Goal: Check status: Check status

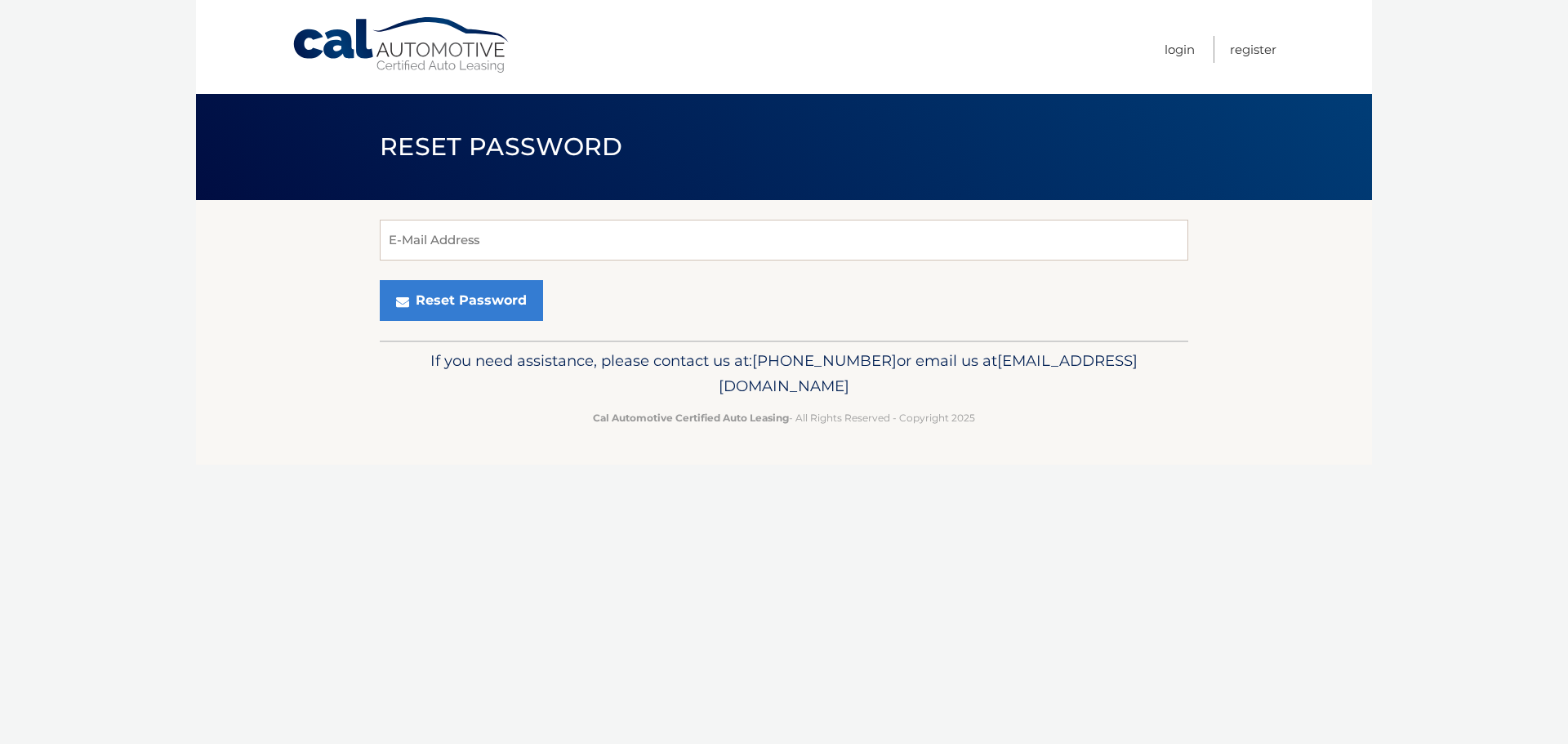
click at [593, 240] on input "E-Mail Address" at bounding box center [783, 241] width 808 height 41
type input "reddington1@gmail.com"
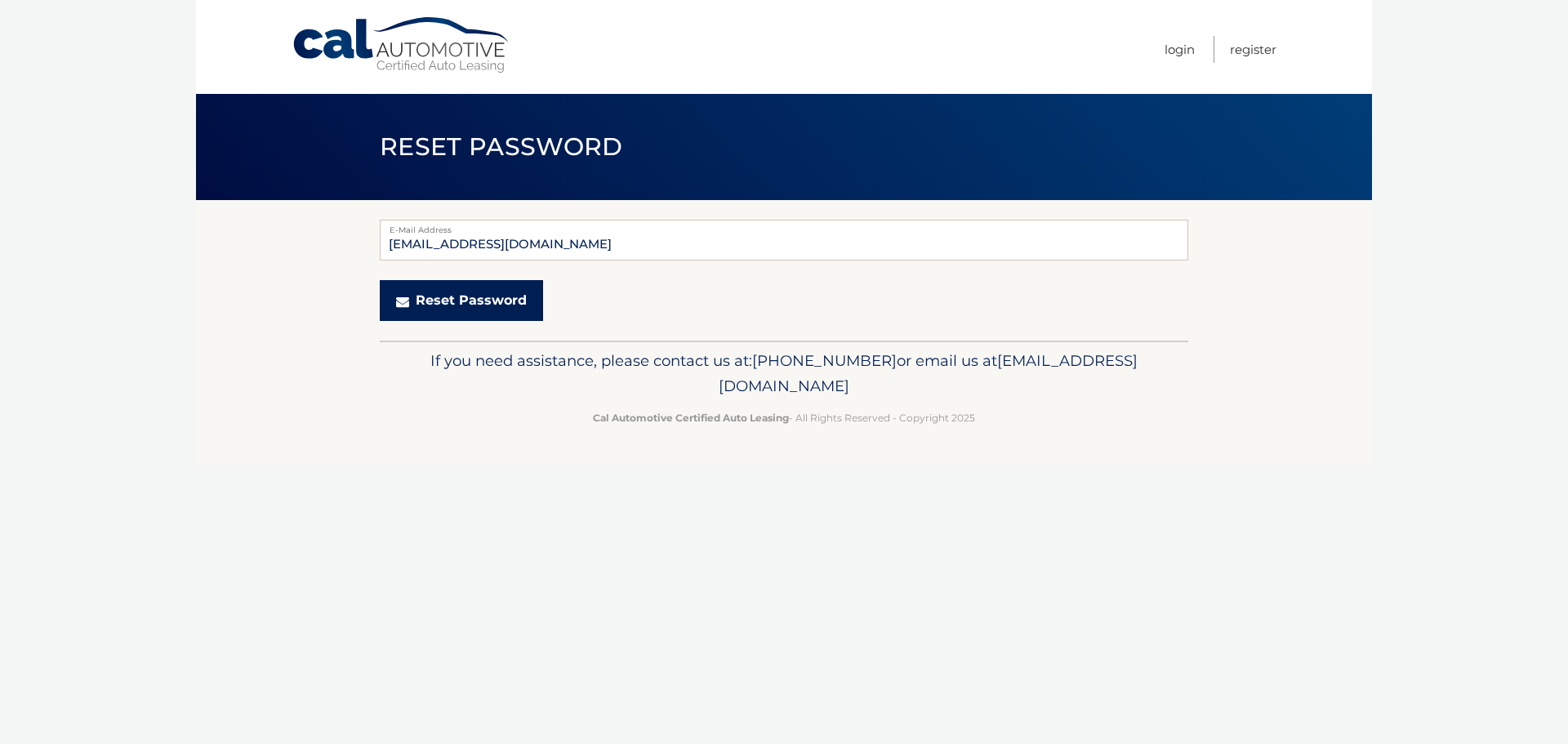
click at [451, 295] on button "Reset Password" at bounding box center [460, 300] width 163 height 41
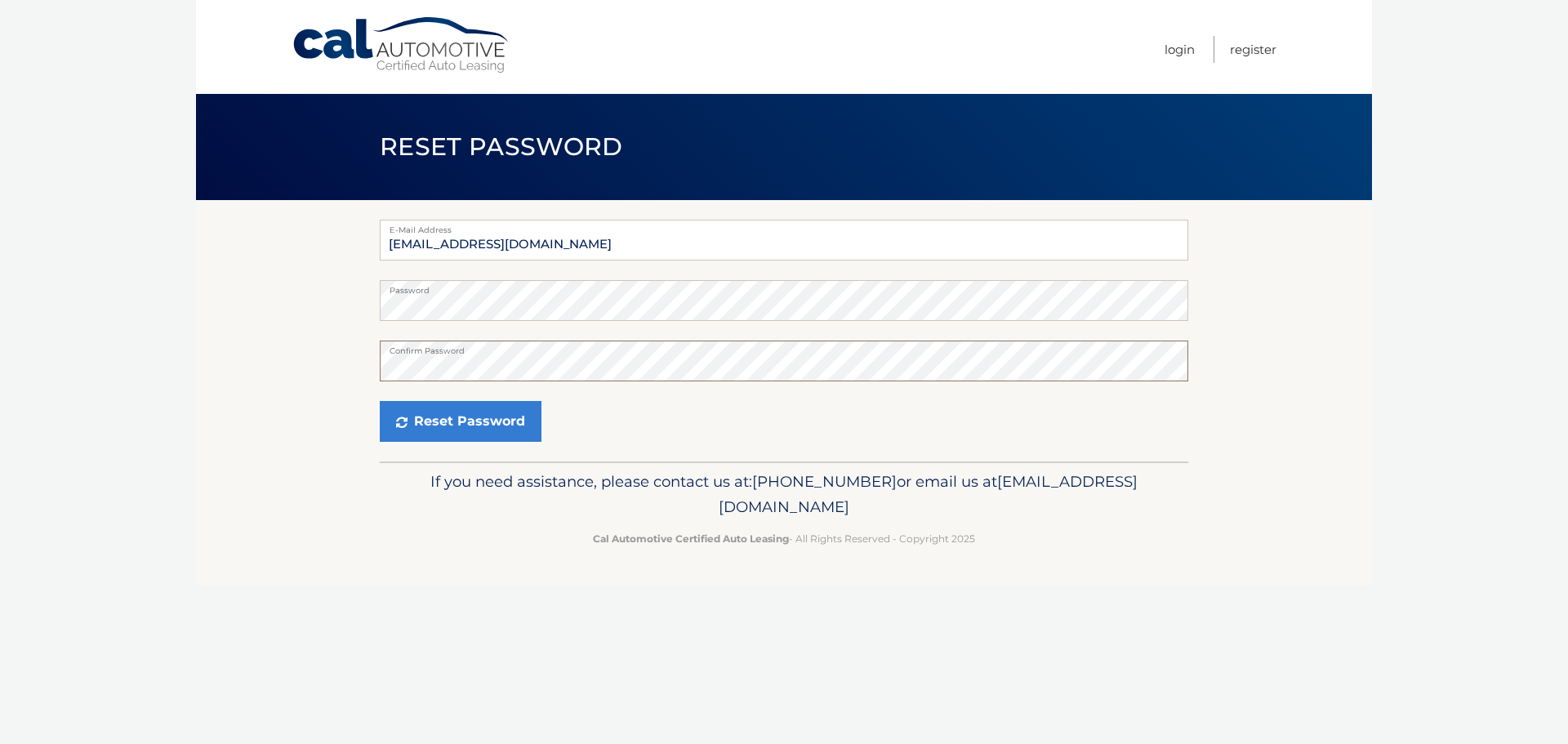
click at [120, 375] on body "Cal Automotive Menu Login Register Reset Password" at bounding box center [784, 372] width 1568 height 744
click at [402, 427] on icon "submit" at bounding box center [402, 421] width 12 height 13
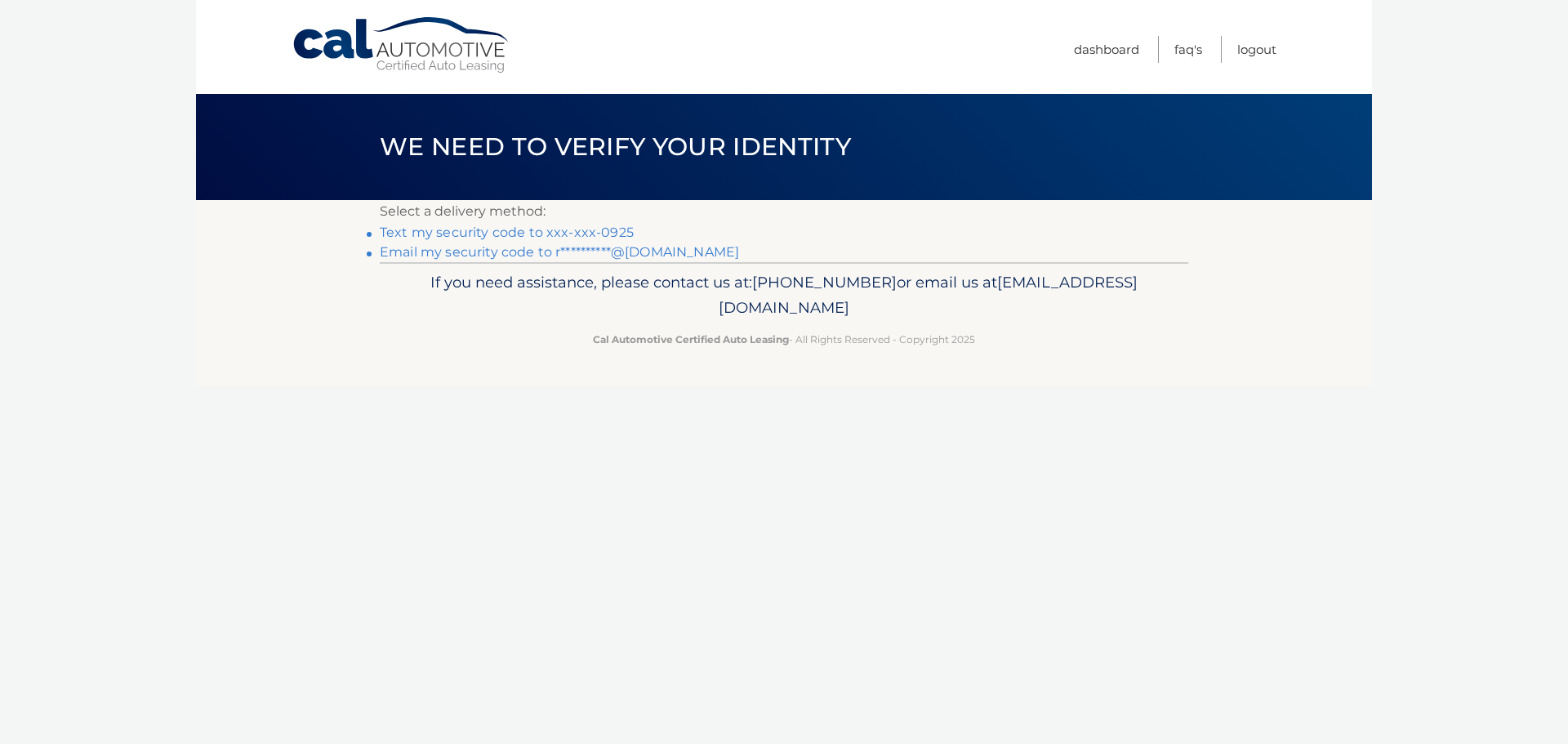
click at [410, 230] on link "Text my security code to xxx-xxx-0925" at bounding box center [506, 233] width 254 height 16
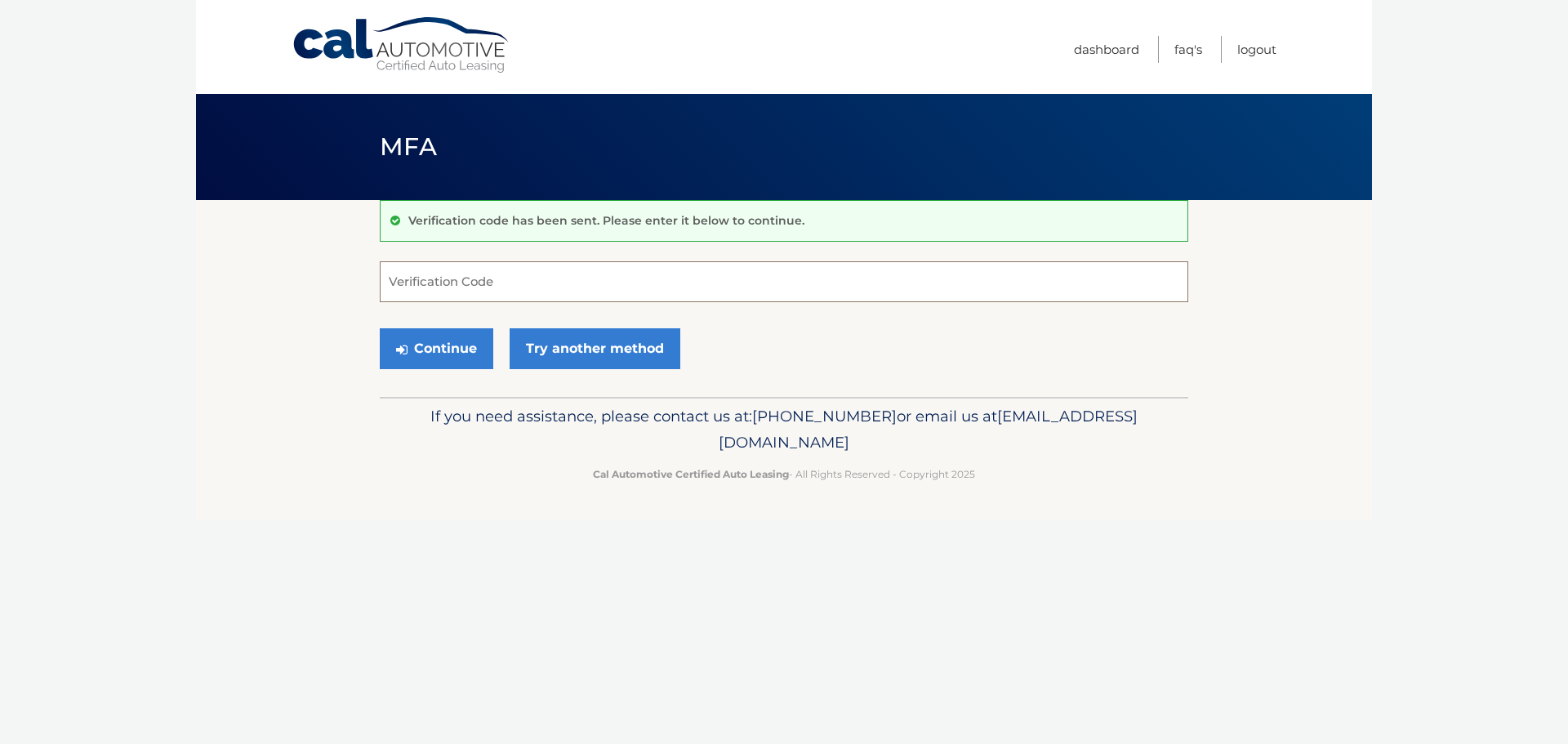
click at [425, 279] on input "Verification Code" at bounding box center [783, 282] width 808 height 41
type input "898637"
click at [439, 341] on button "Continue" at bounding box center [436, 349] width 113 height 41
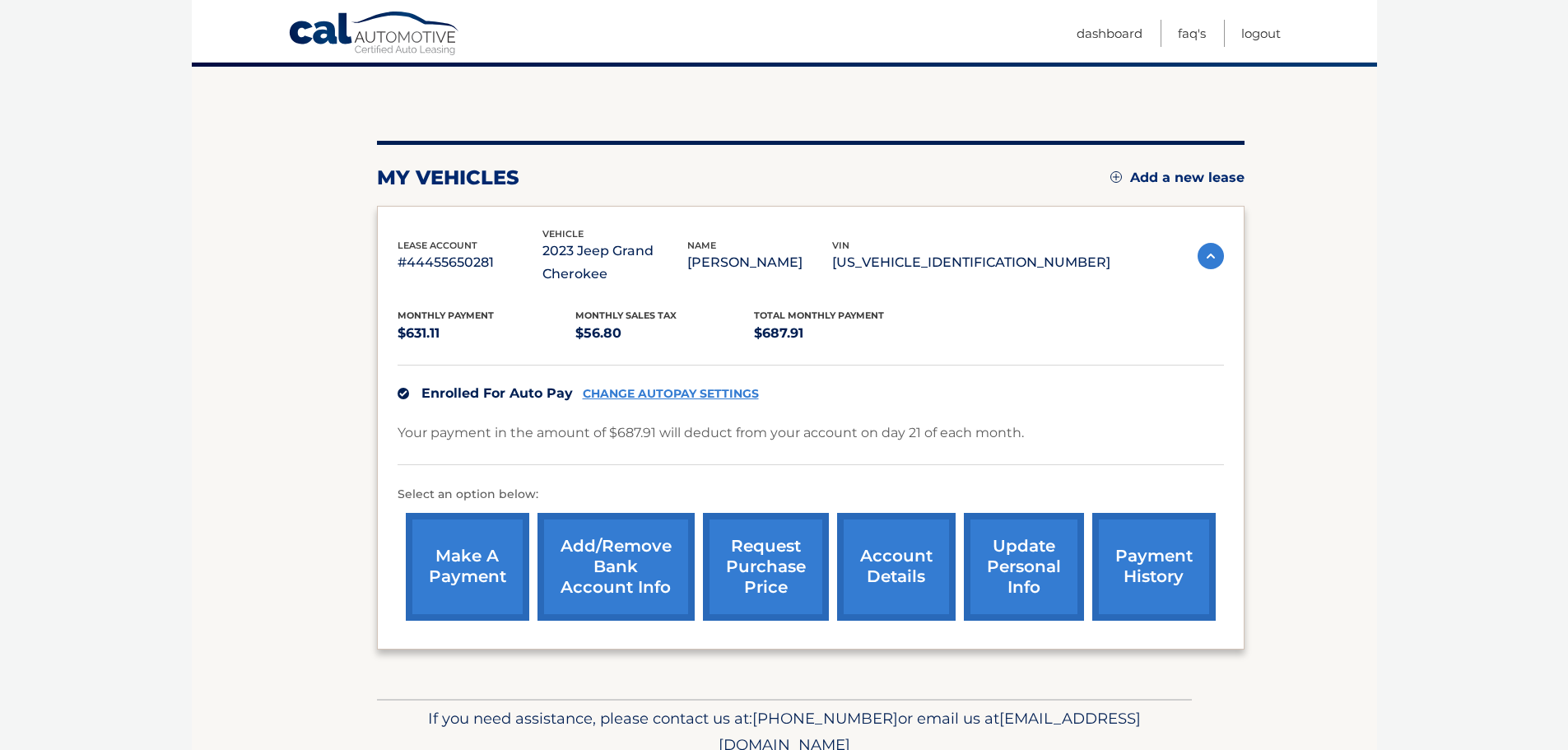
scroll to position [165, 0]
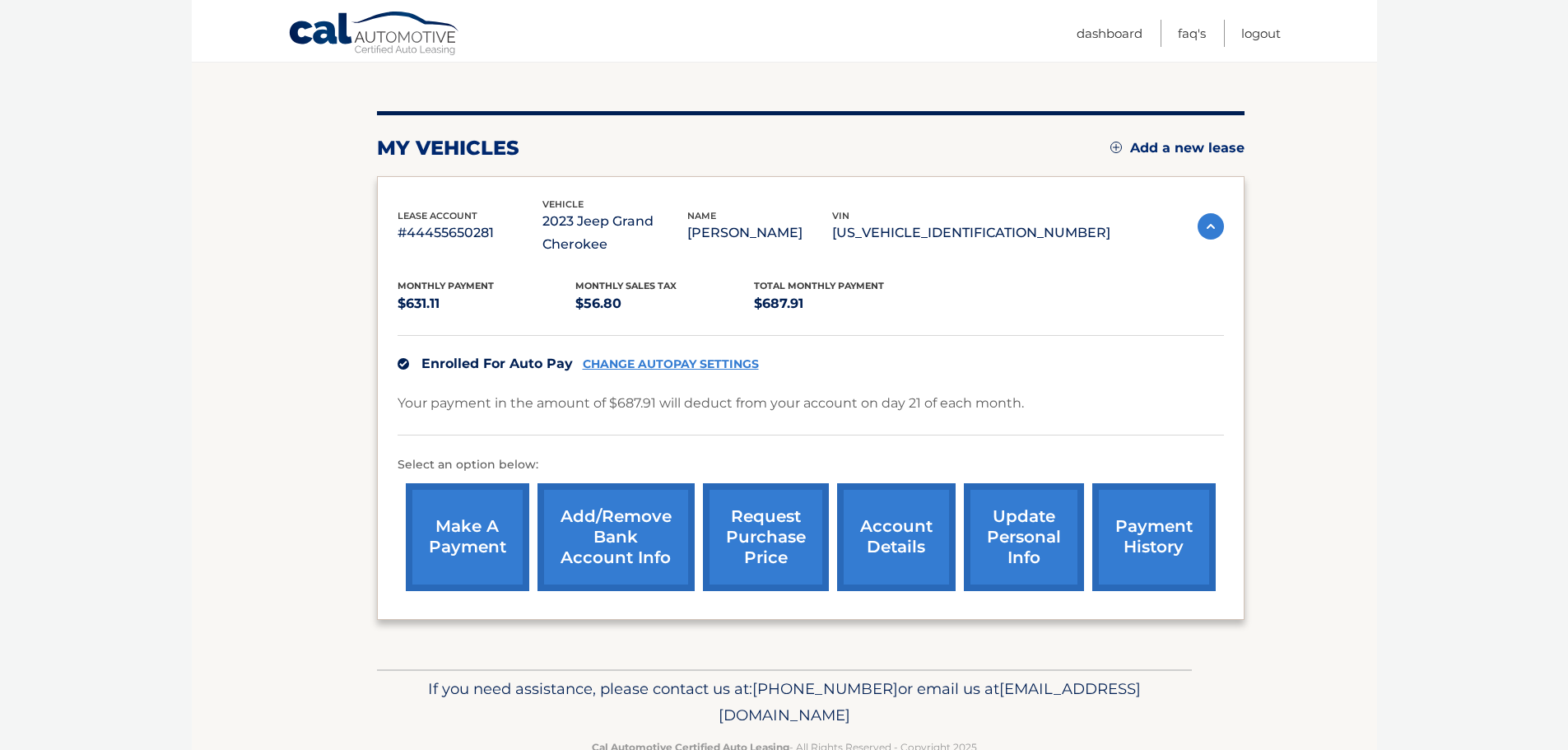
click at [1168, 544] on link "payment history" at bounding box center [1153, 536] width 123 height 107
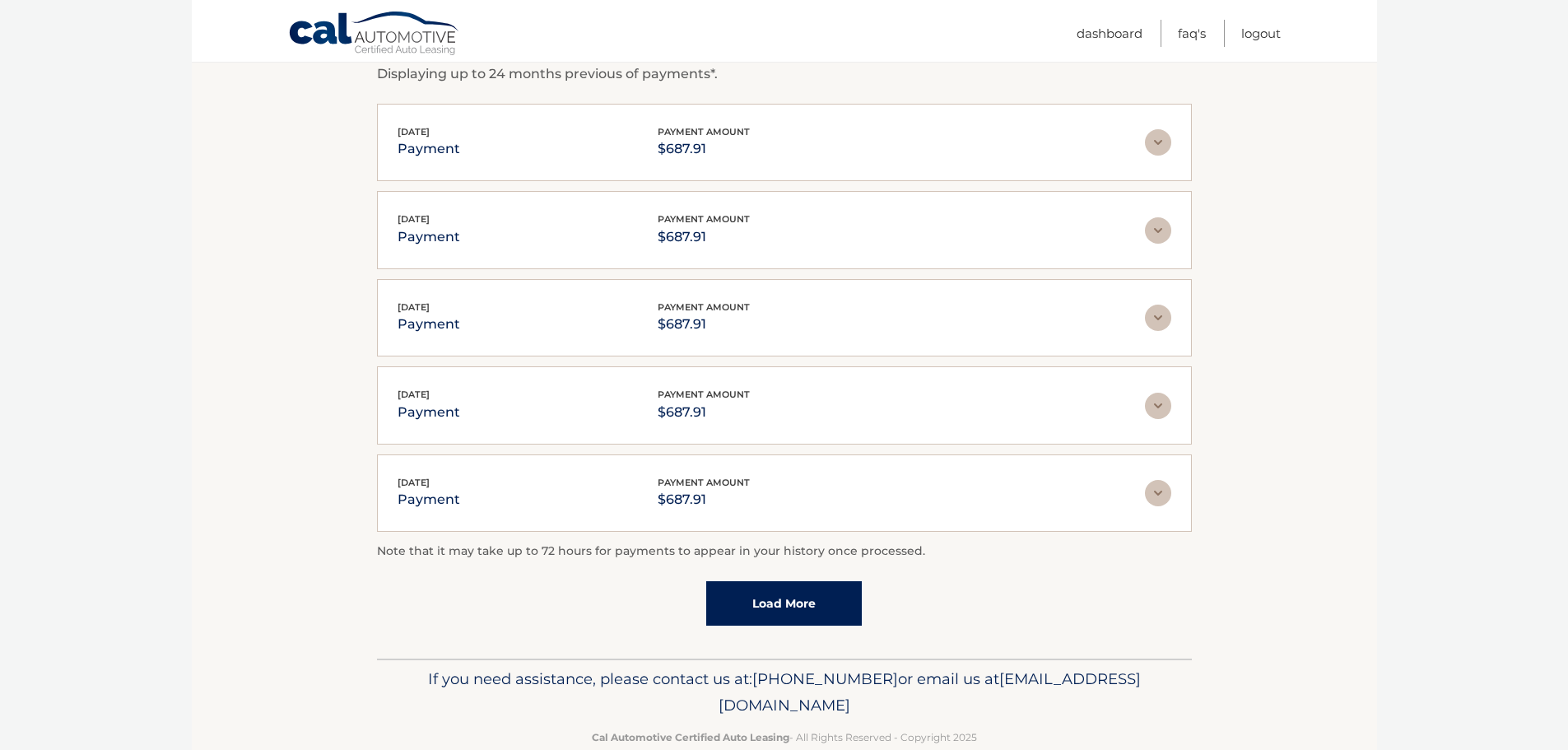
scroll to position [332, 0]
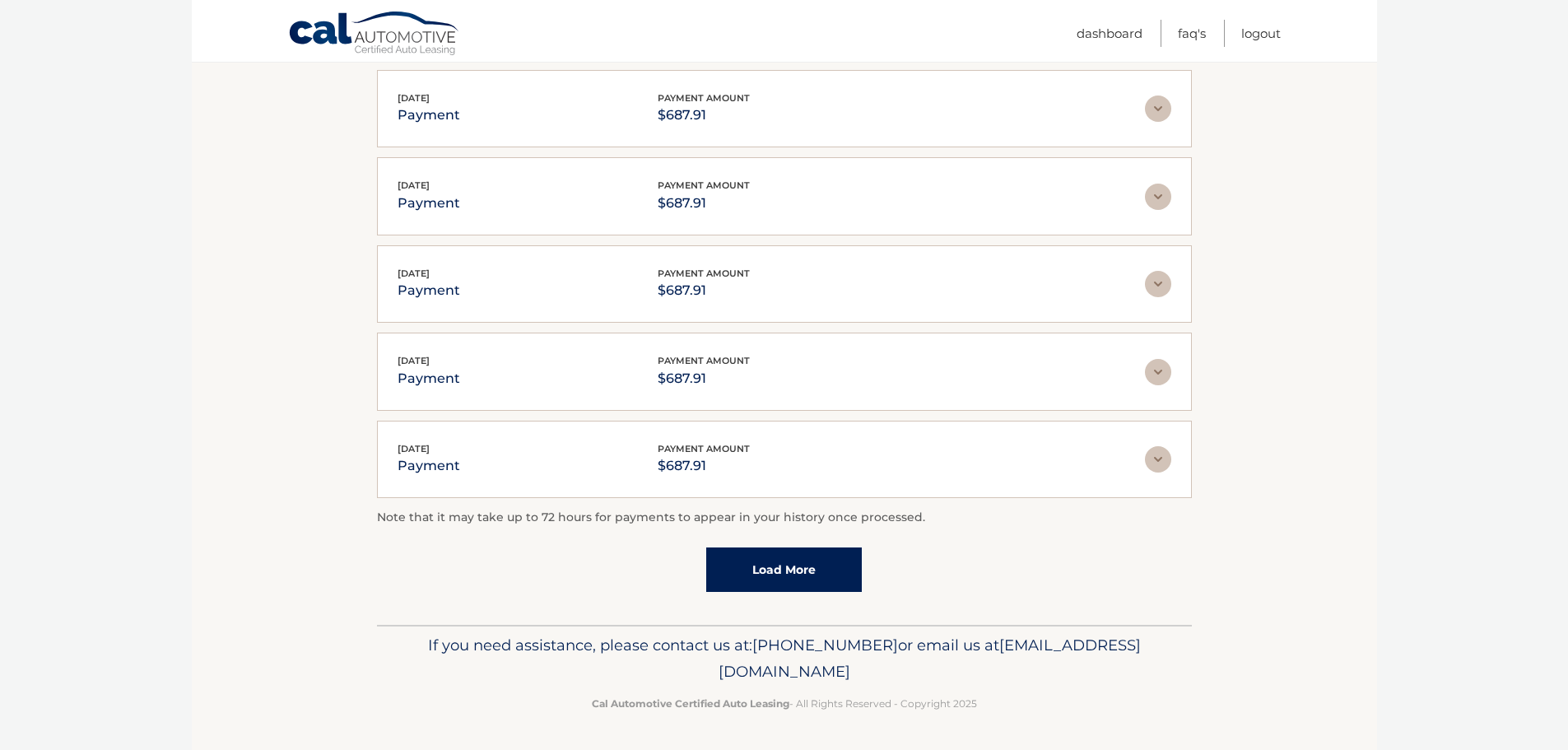
click at [766, 578] on link "Load More" at bounding box center [784, 569] width 156 height 44
click at [741, 569] on link "Load More" at bounding box center [784, 569] width 156 height 44
click at [752, 582] on link "Load More" at bounding box center [784, 570] width 156 height 44
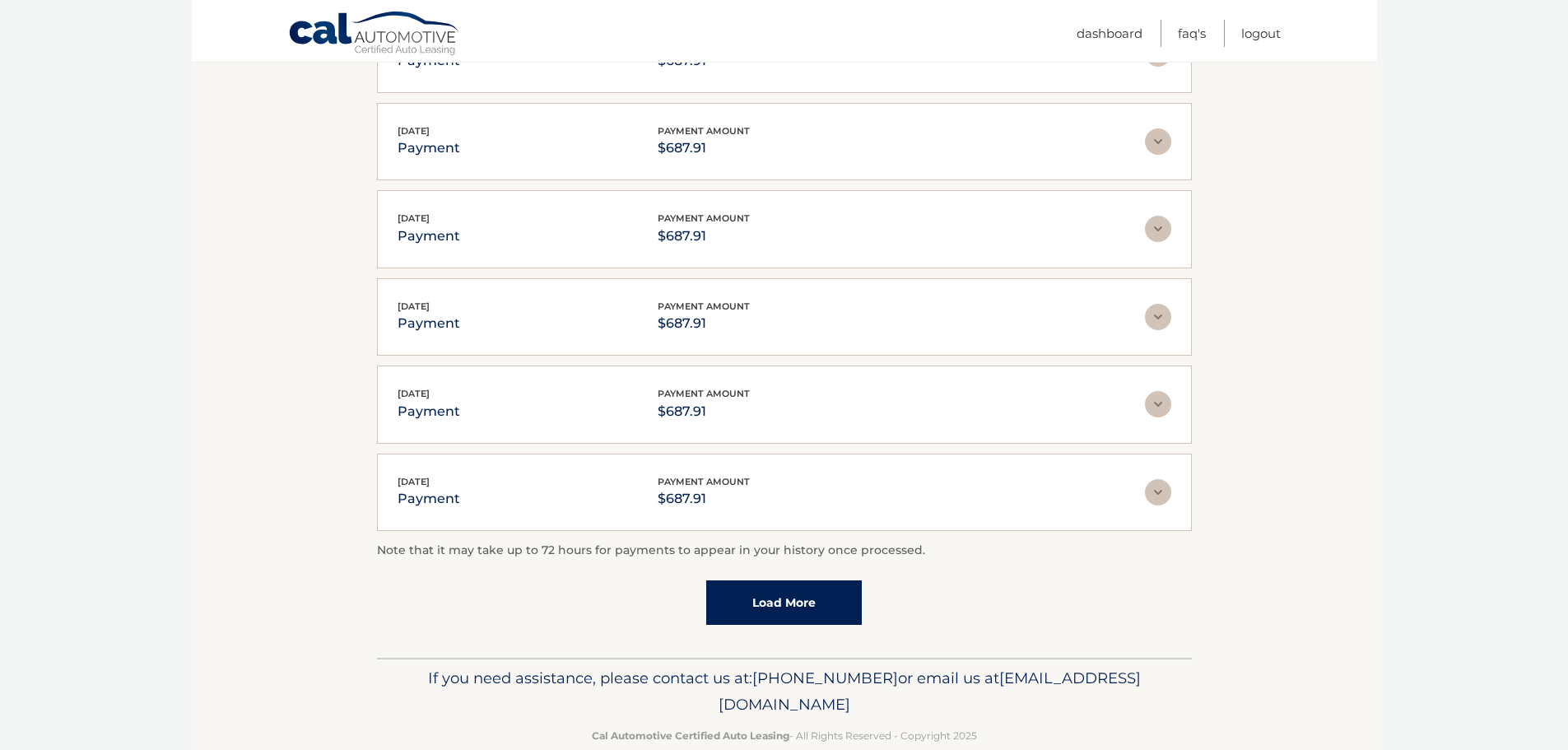
scroll to position [1297, 0]
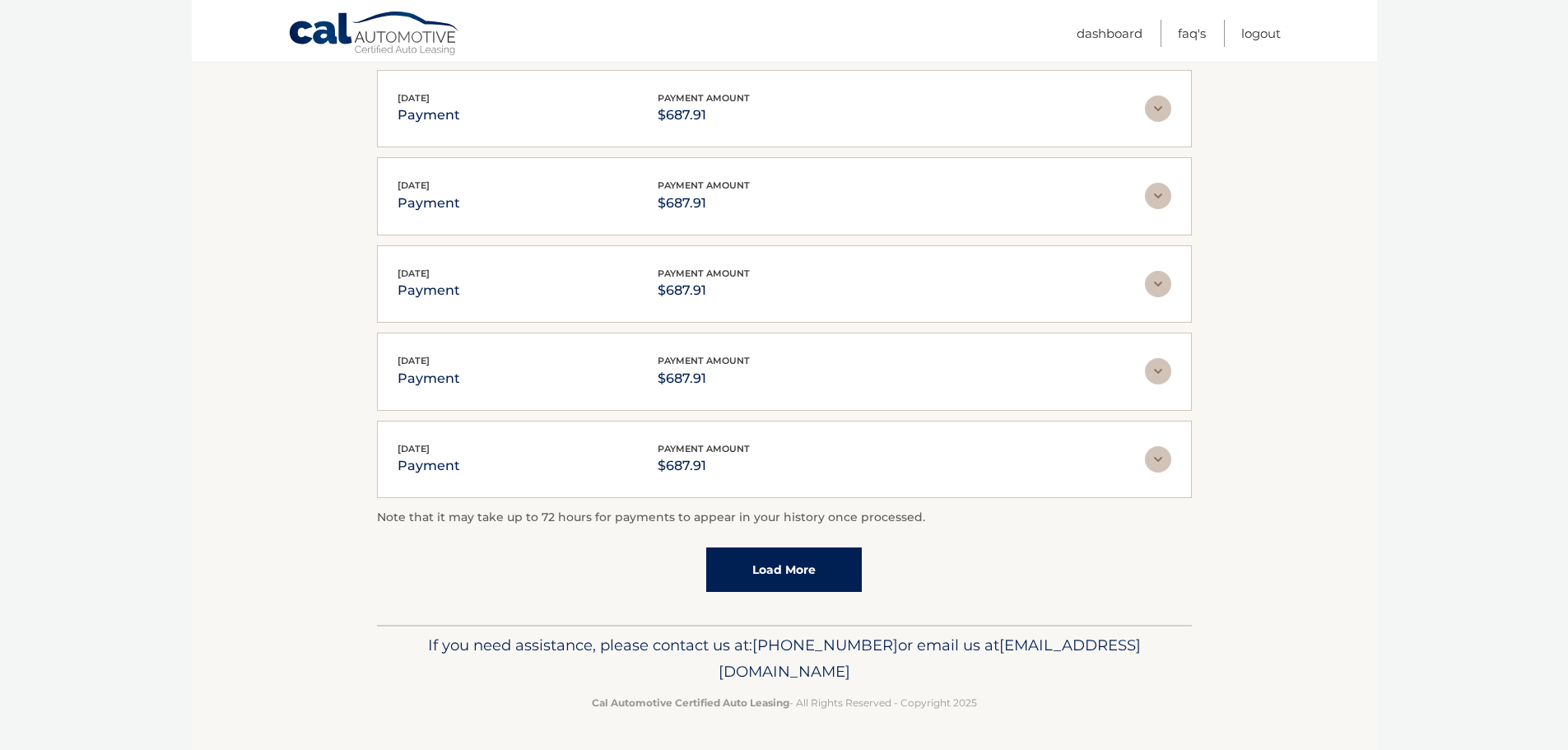
click at [787, 582] on link "Load More" at bounding box center [784, 569] width 156 height 44
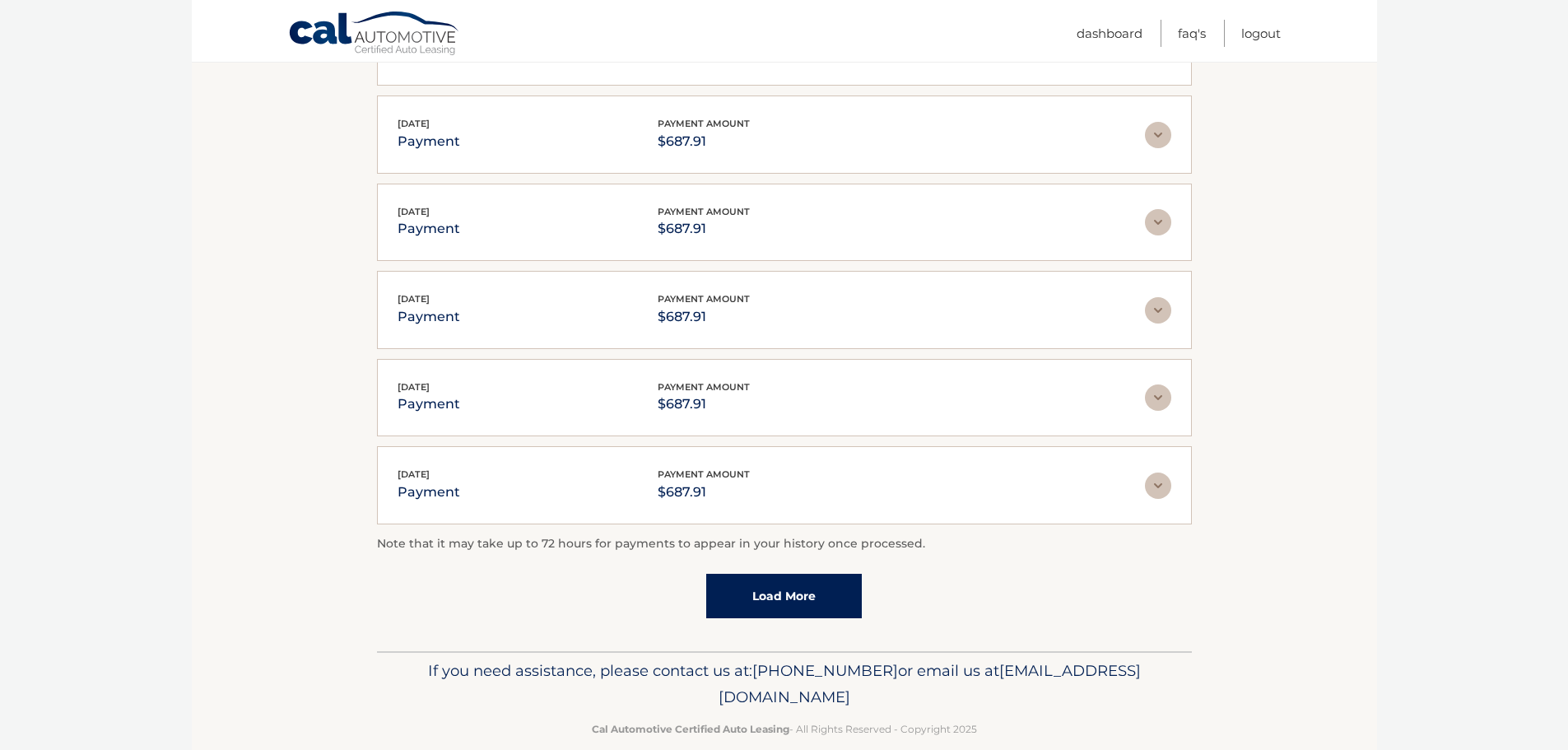
scroll to position [1736, 0]
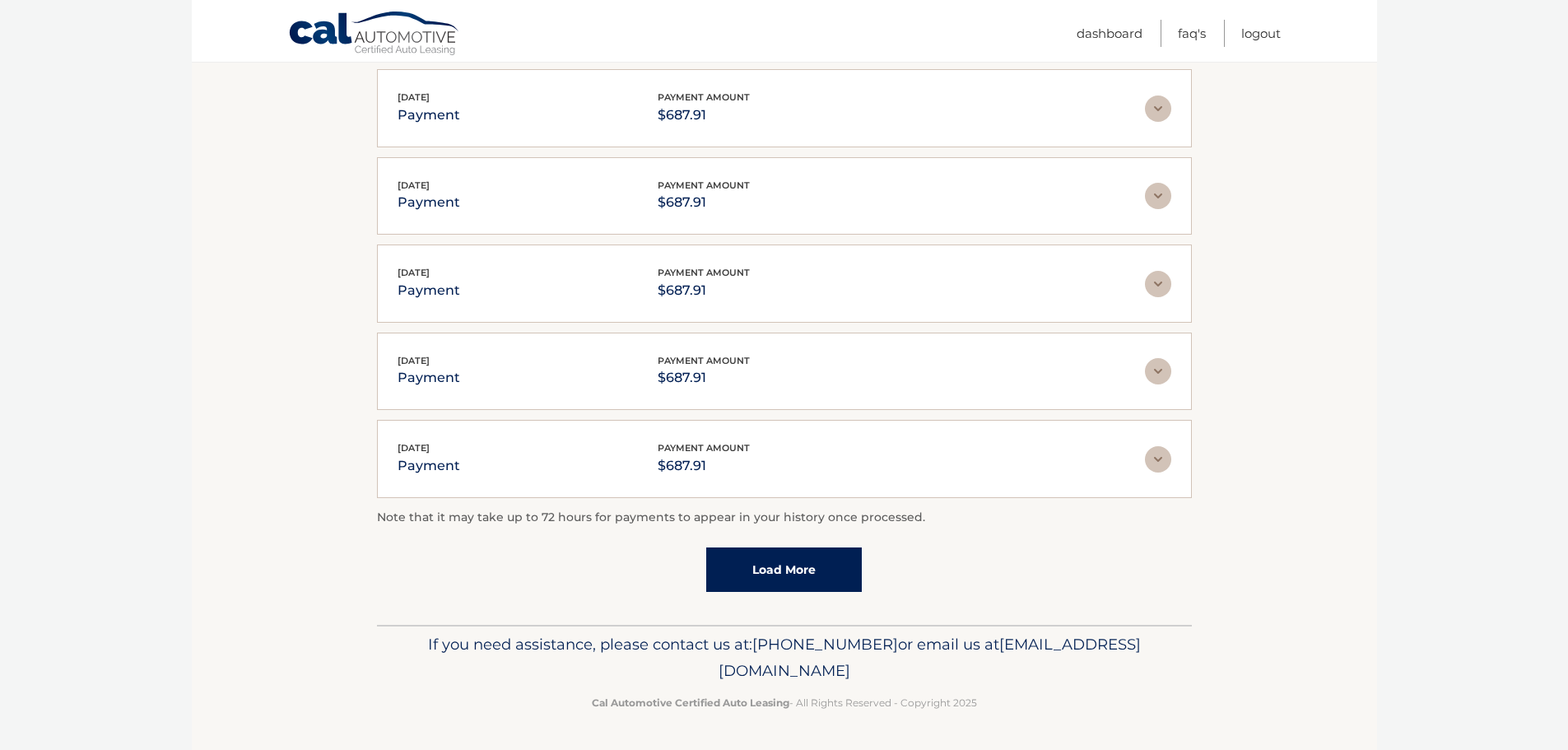
click at [784, 561] on link "Load More" at bounding box center [784, 569] width 156 height 44
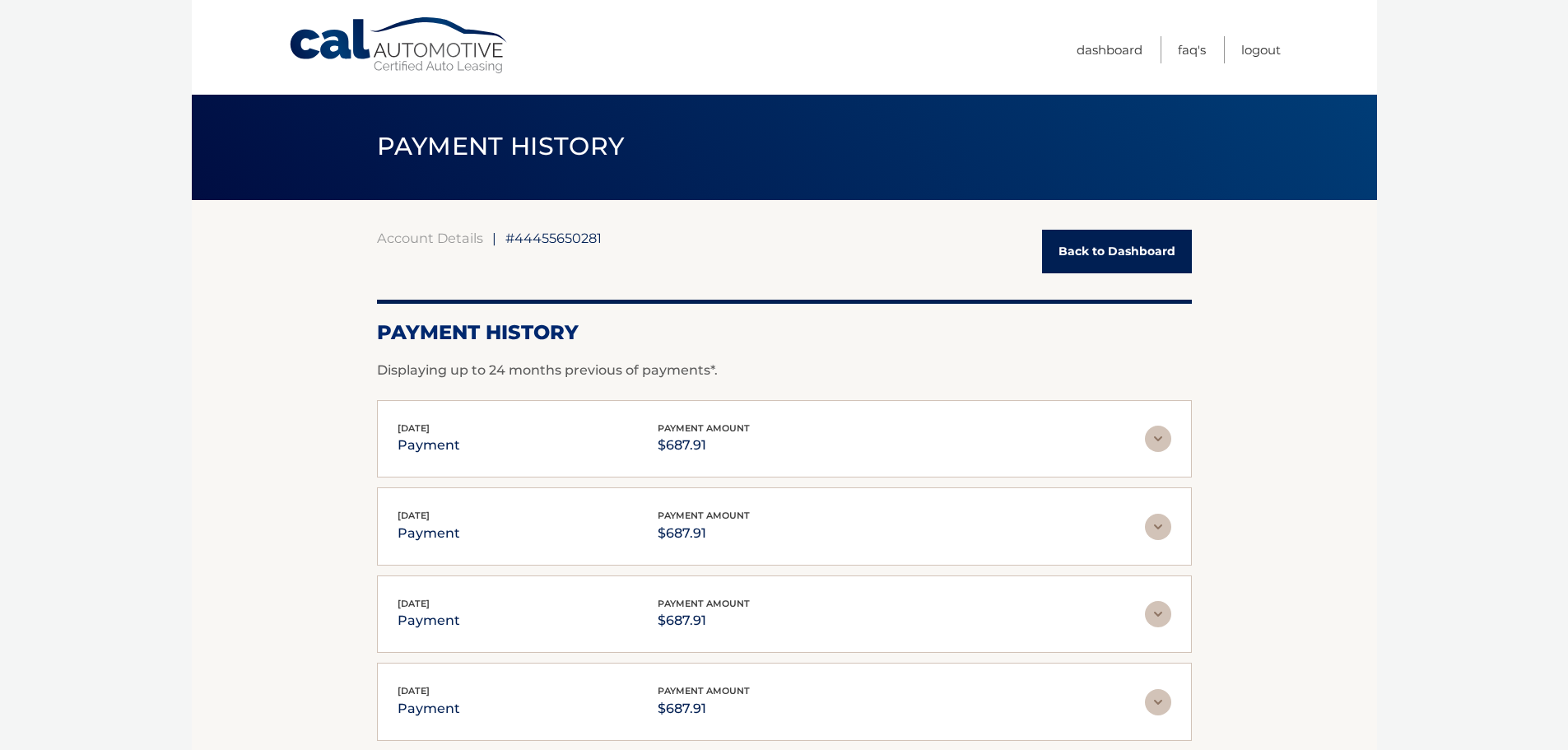
scroll to position [0, 0]
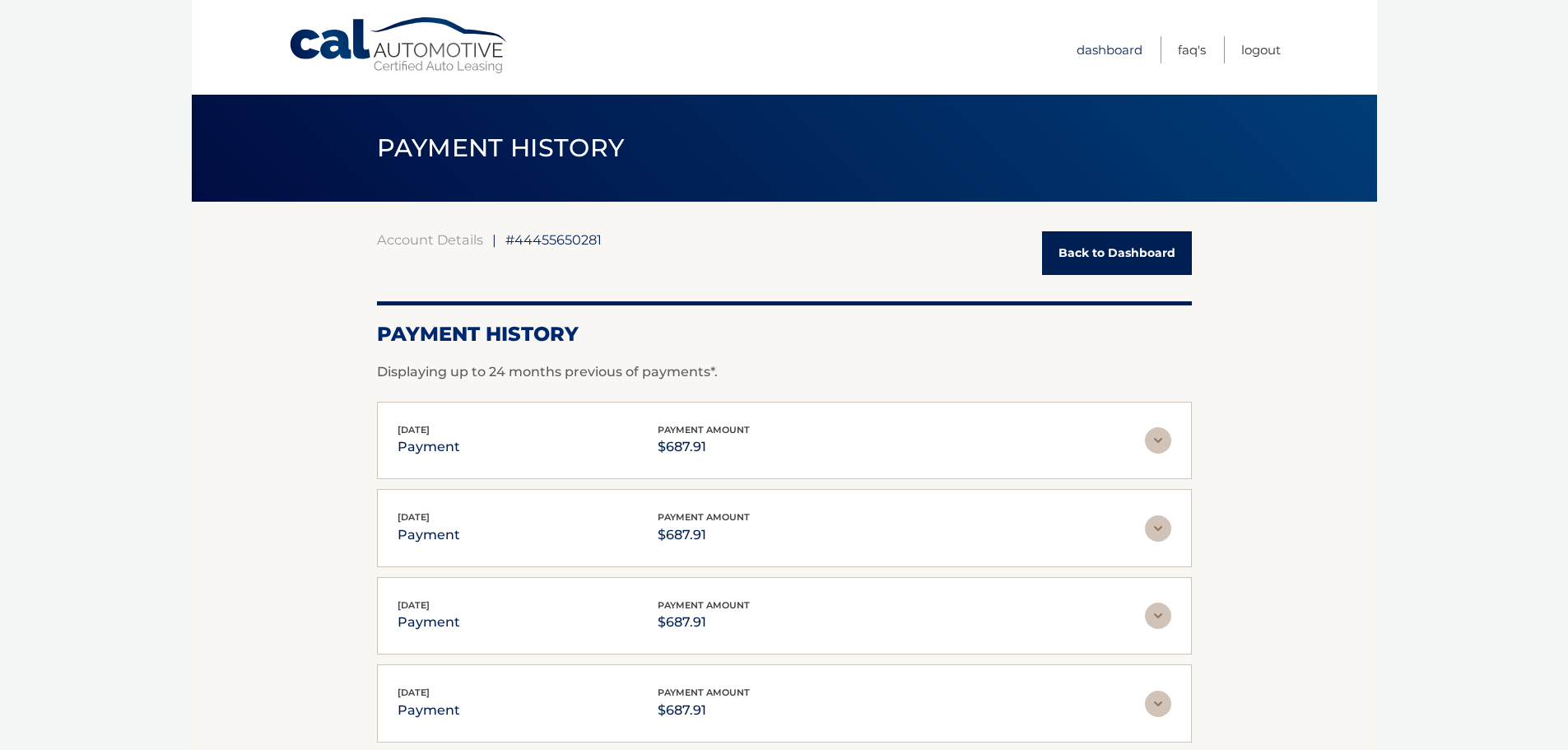
click at [1108, 48] on link "Dashboard" at bounding box center [1110, 50] width 66 height 28
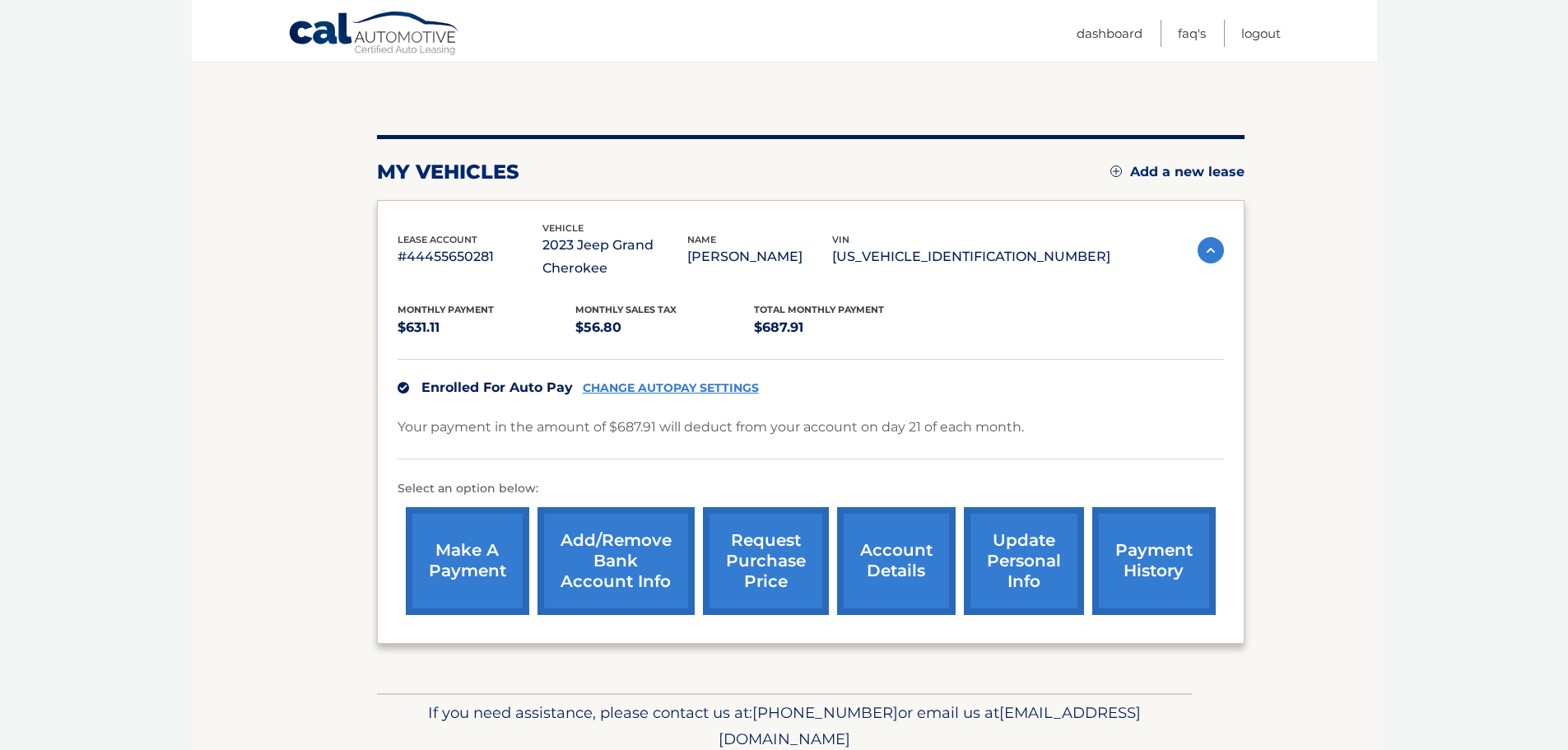
scroll to position [208, 0]
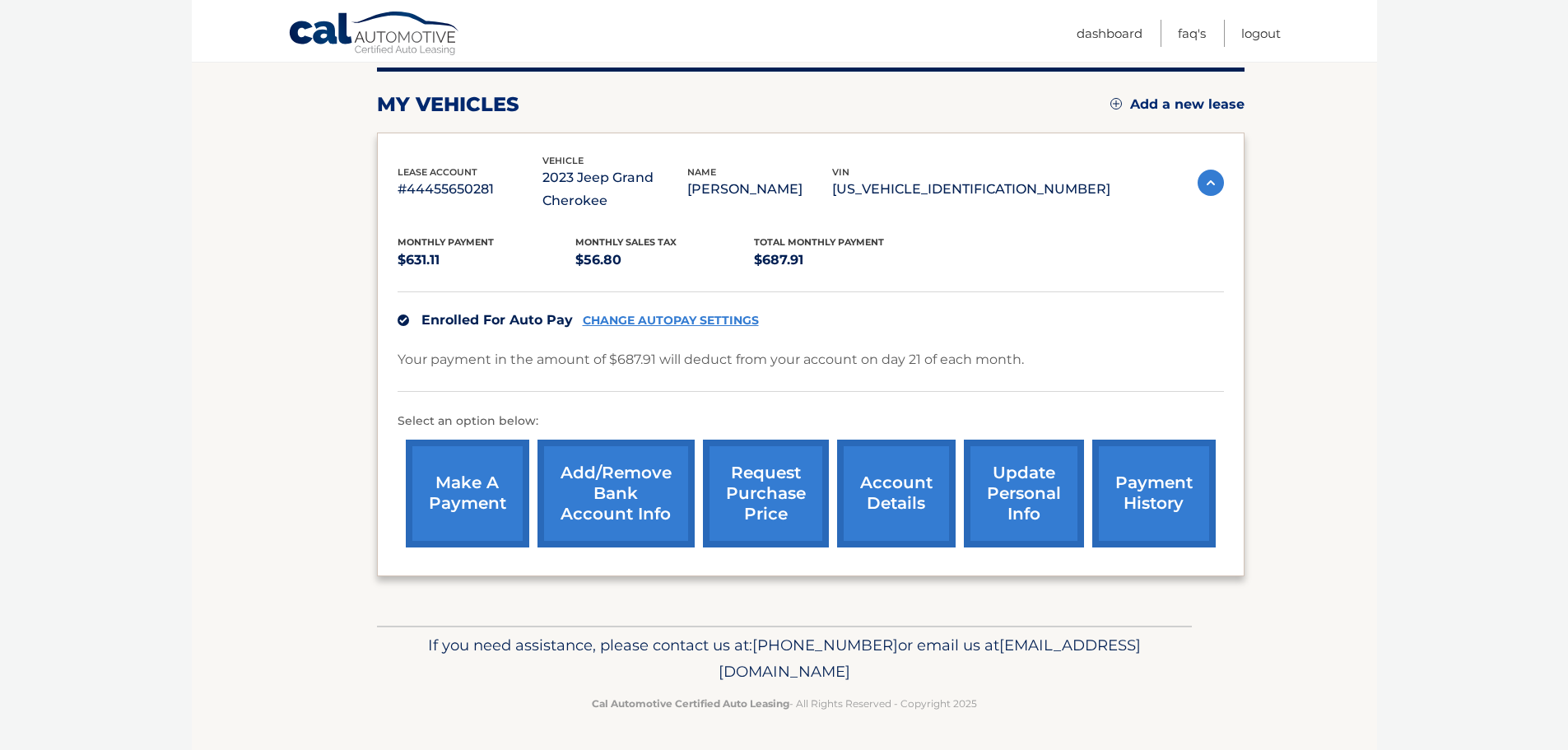
click at [891, 500] on link "account details" at bounding box center [896, 493] width 118 height 107
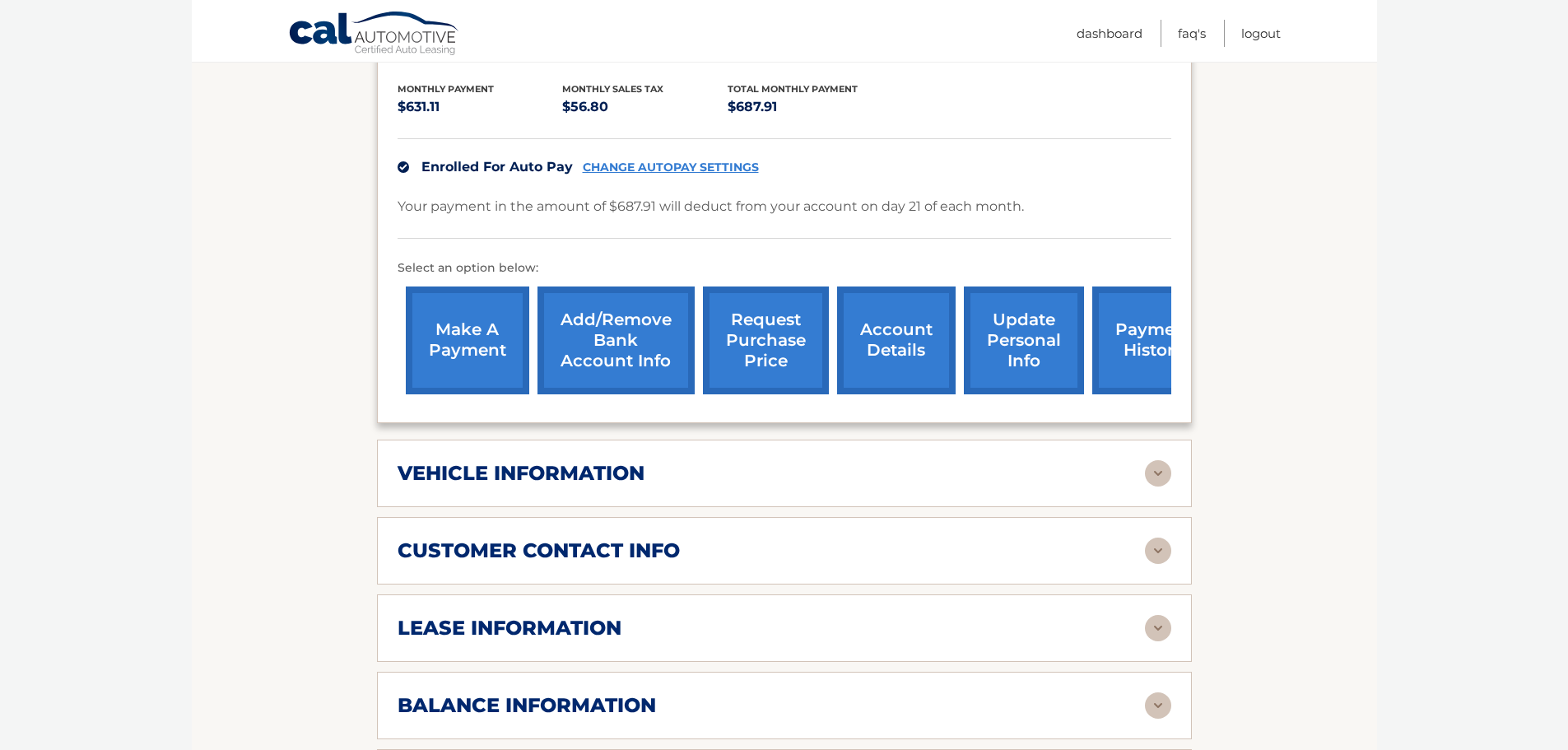
scroll to position [412, 0]
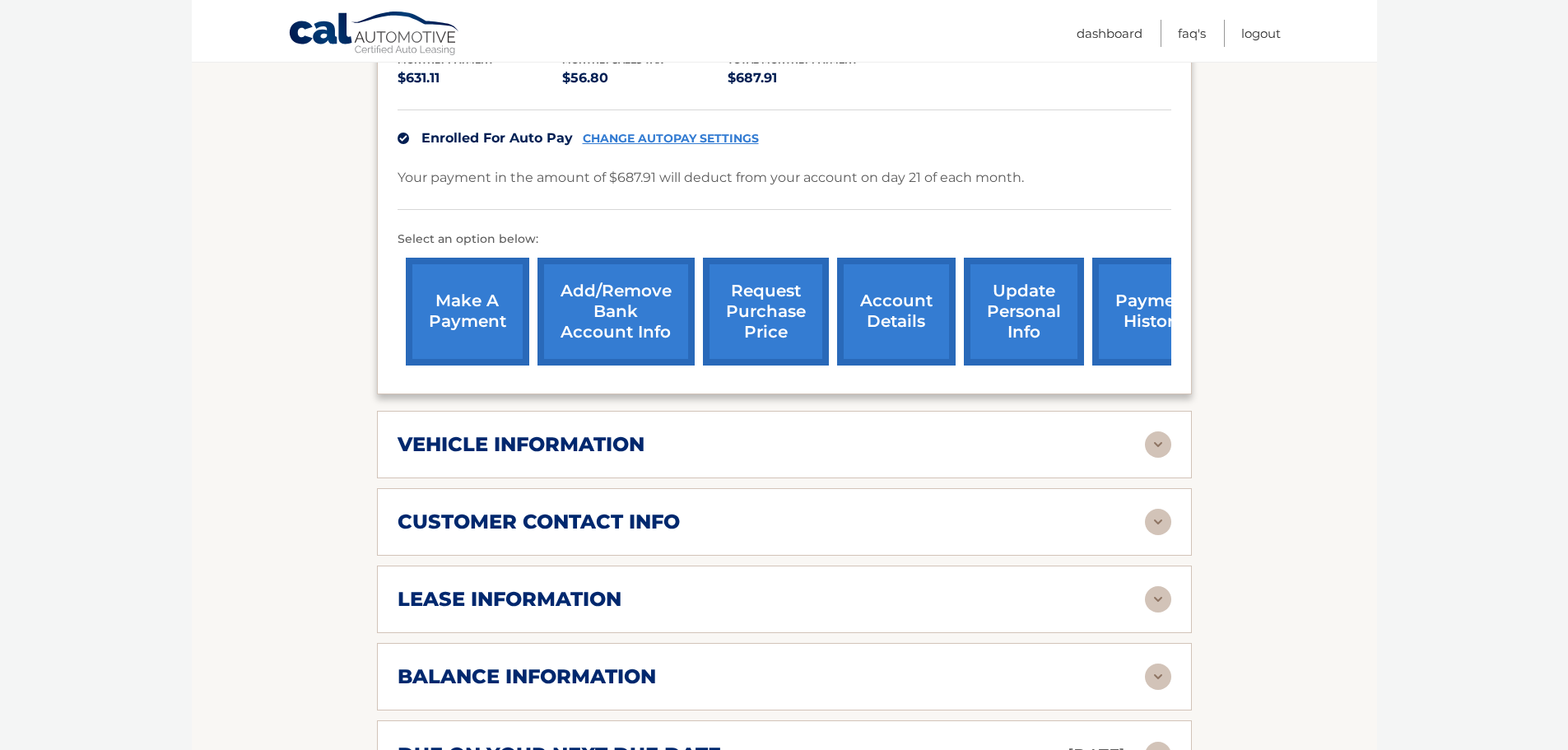
click at [443, 592] on h2 "lease information" at bounding box center [509, 599] width 224 height 25
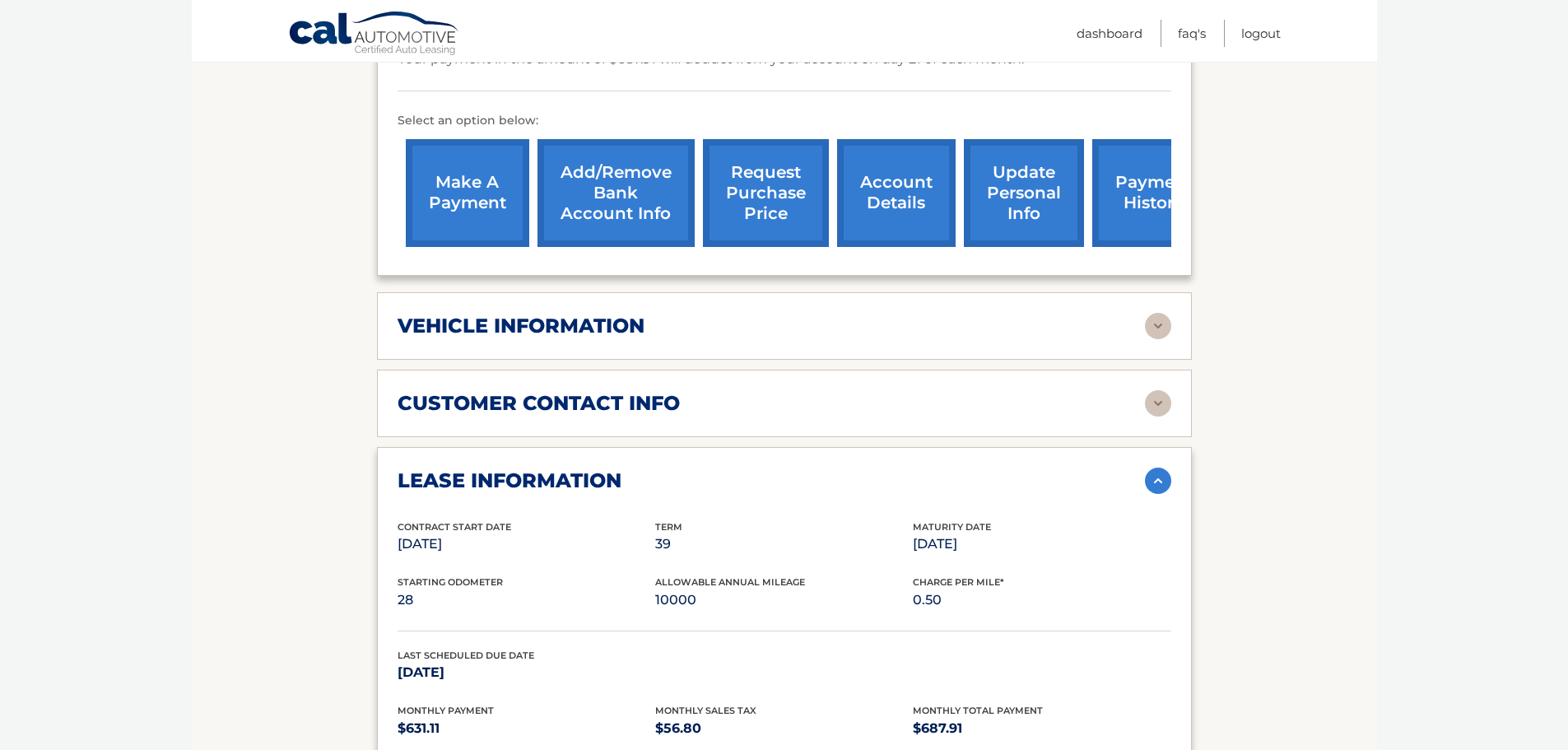
scroll to position [494, 0]
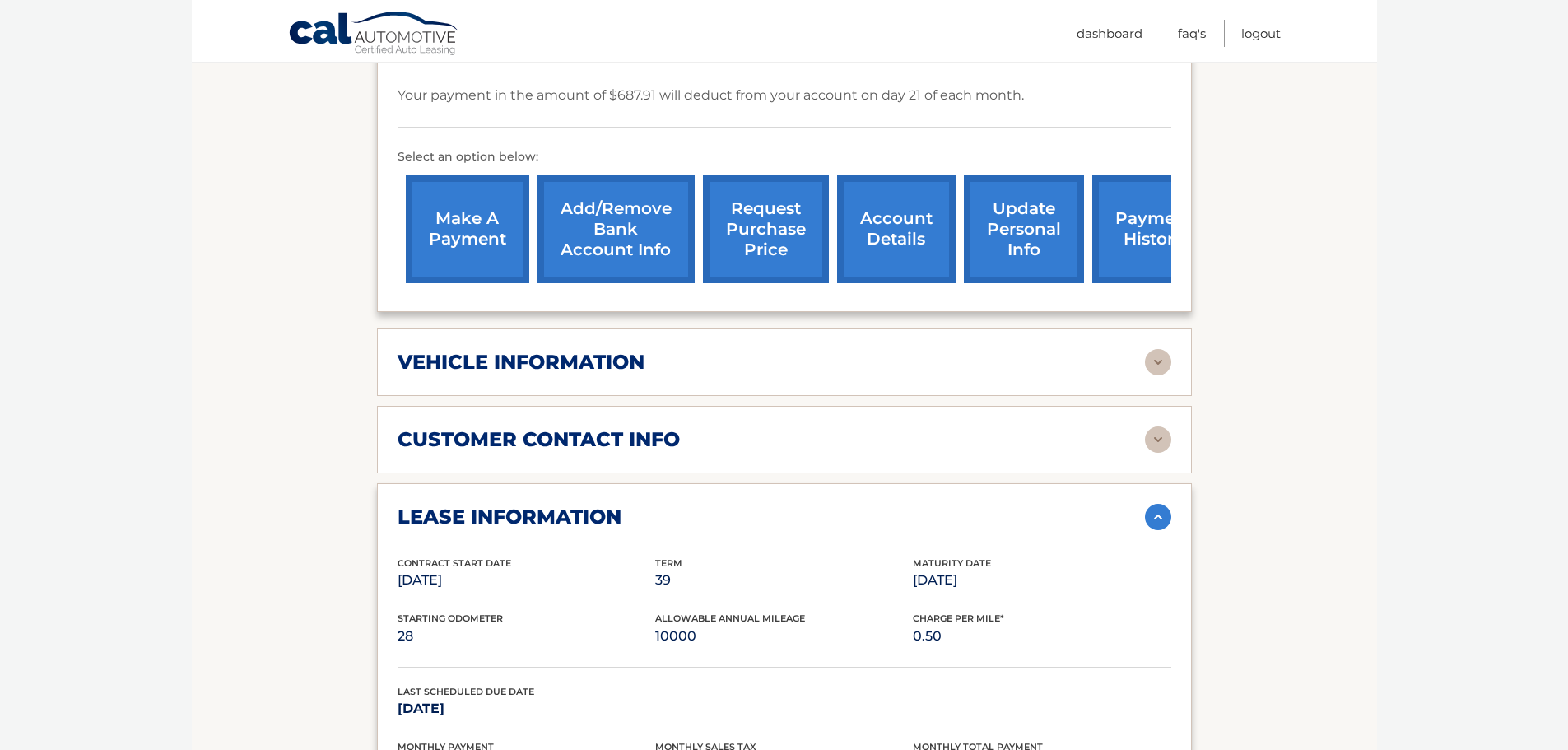
click at [428, 368] on h2 "vehicle information" at bounding box center [520, 362] width 247 height 25
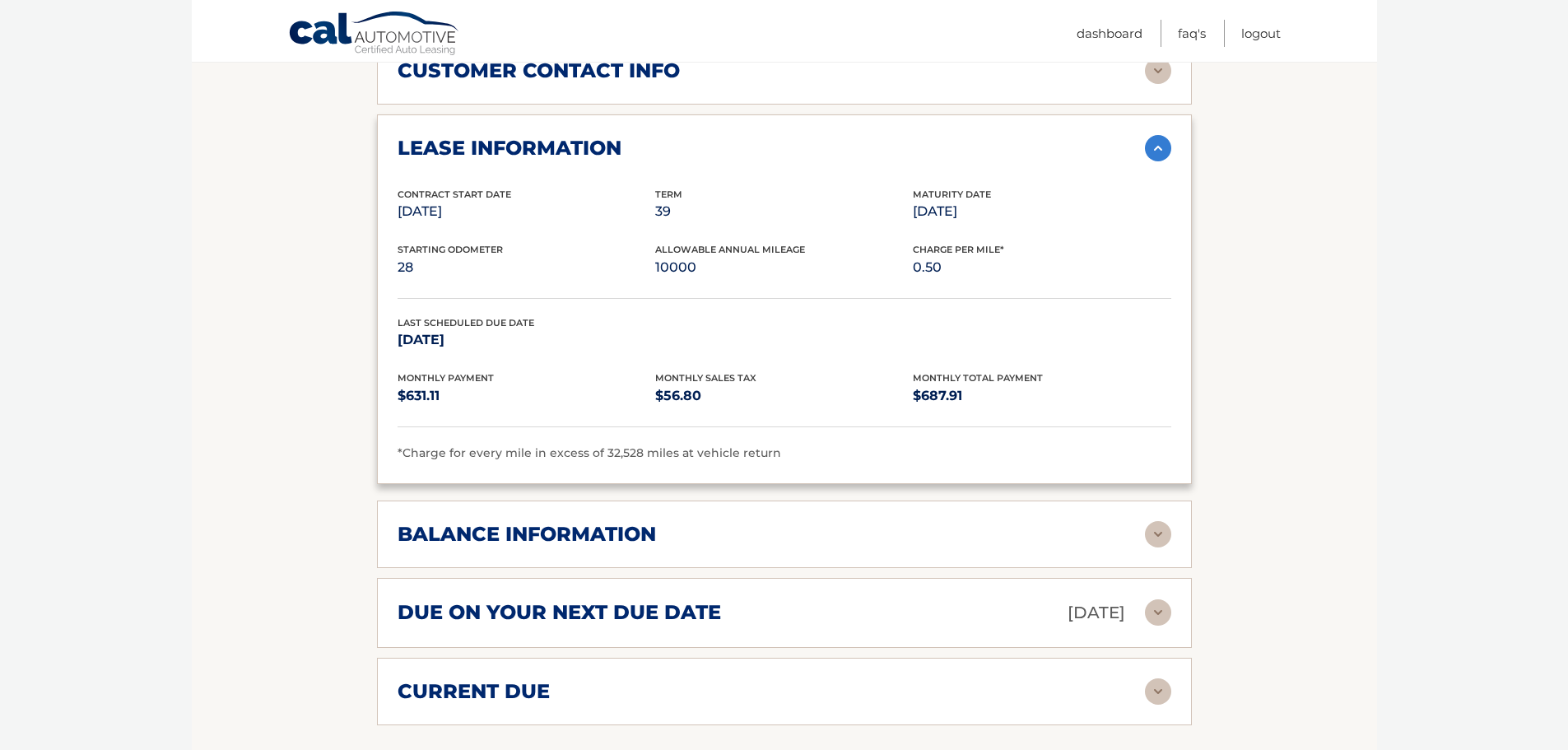
scroll to position [1317, 0]
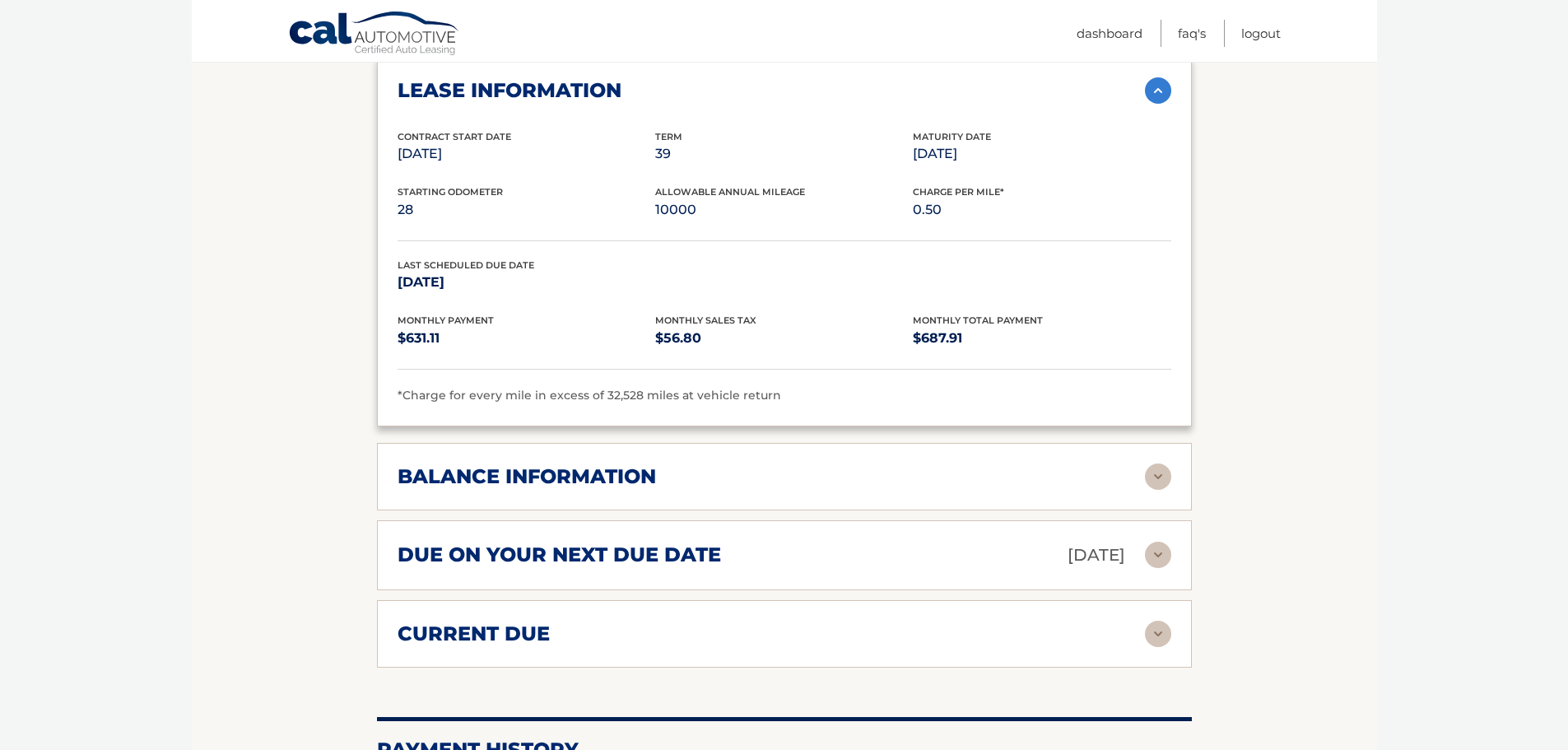
click at [464, 478] on h2 "balance information" at bounding box center [526, 476] width 258 height 25
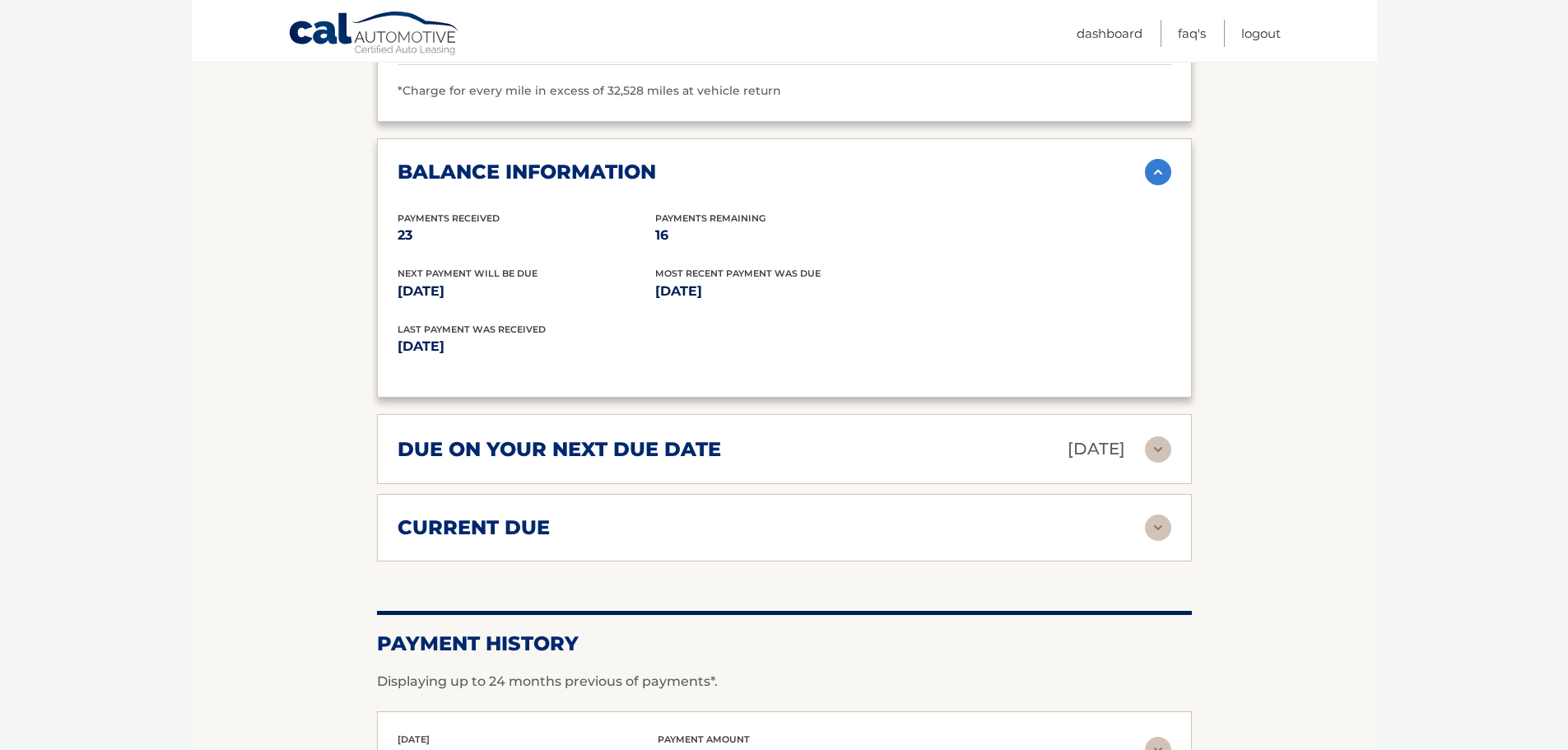
scroll to position [1647, 0]
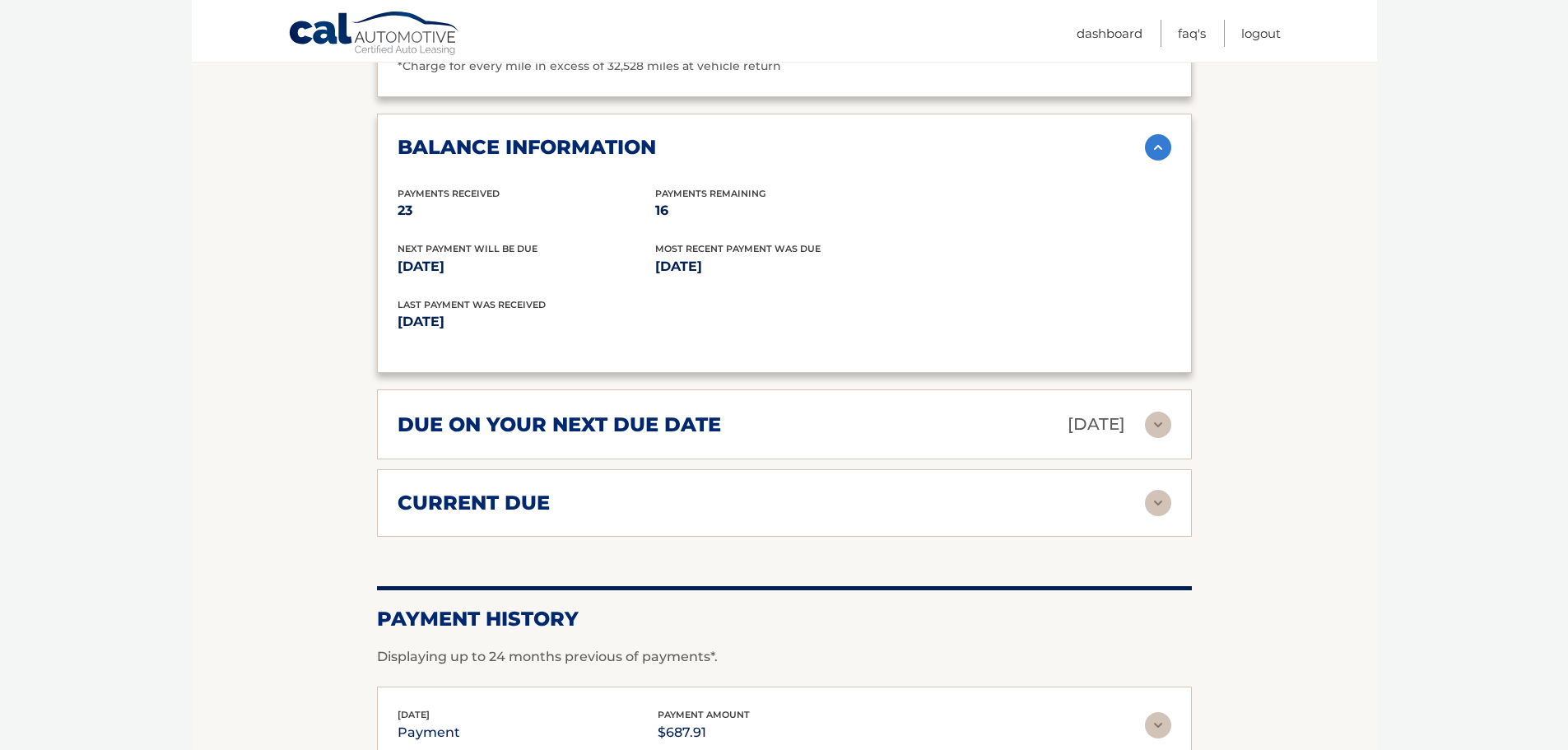
click at [419, 509] on h2 "current due" at bounding box center [473, 503] width 153 height 25
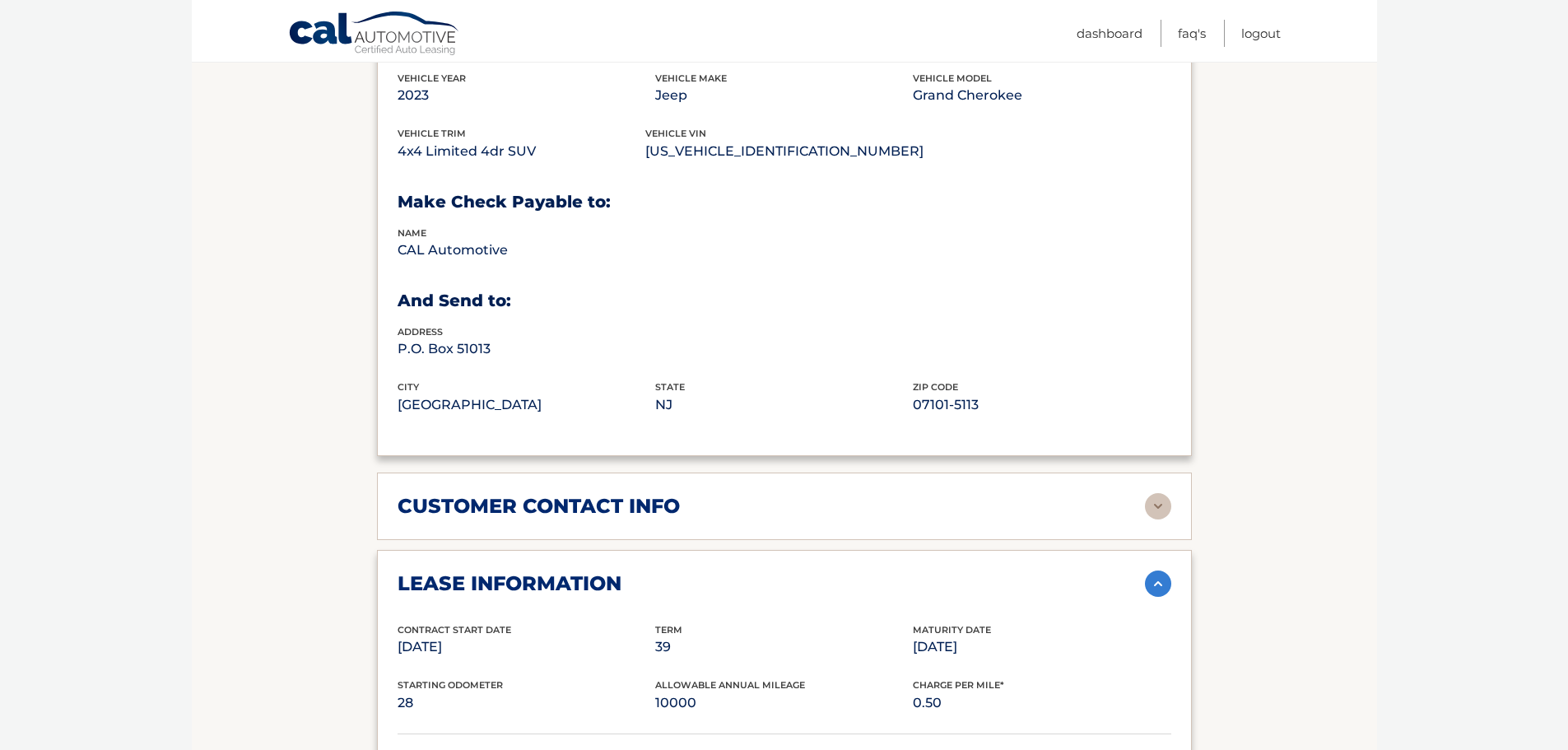
scroll to position [823, 0]
